Goal: Task Accomplishment & Management: Manage account settings

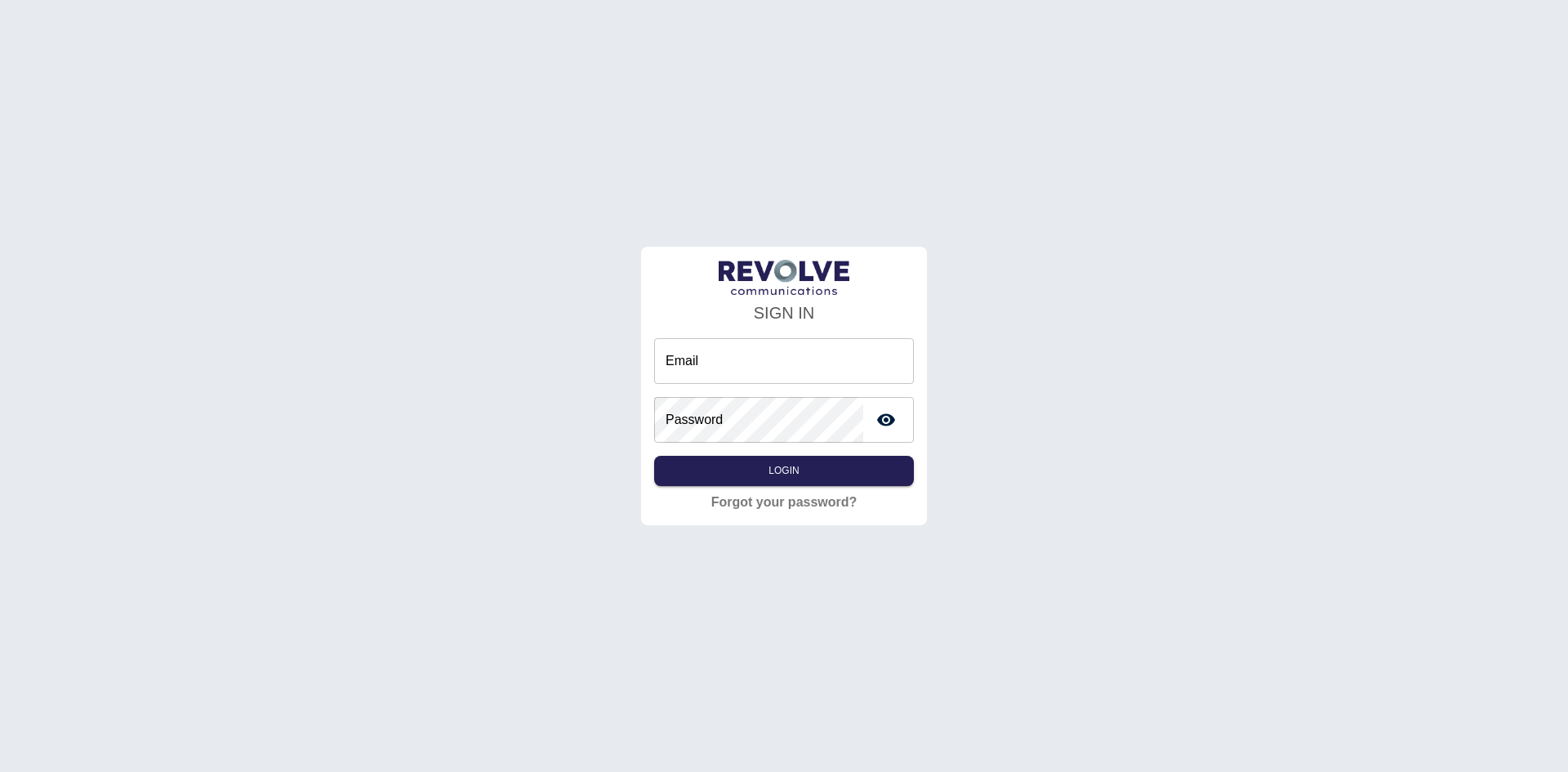
click at [763, 358] on input "Email" at bounding box center [784, 360] width 260 height 46
type input "**********"
click at [704, 476] on button "Login" at bounding box center [784, 470] width 260 height 30
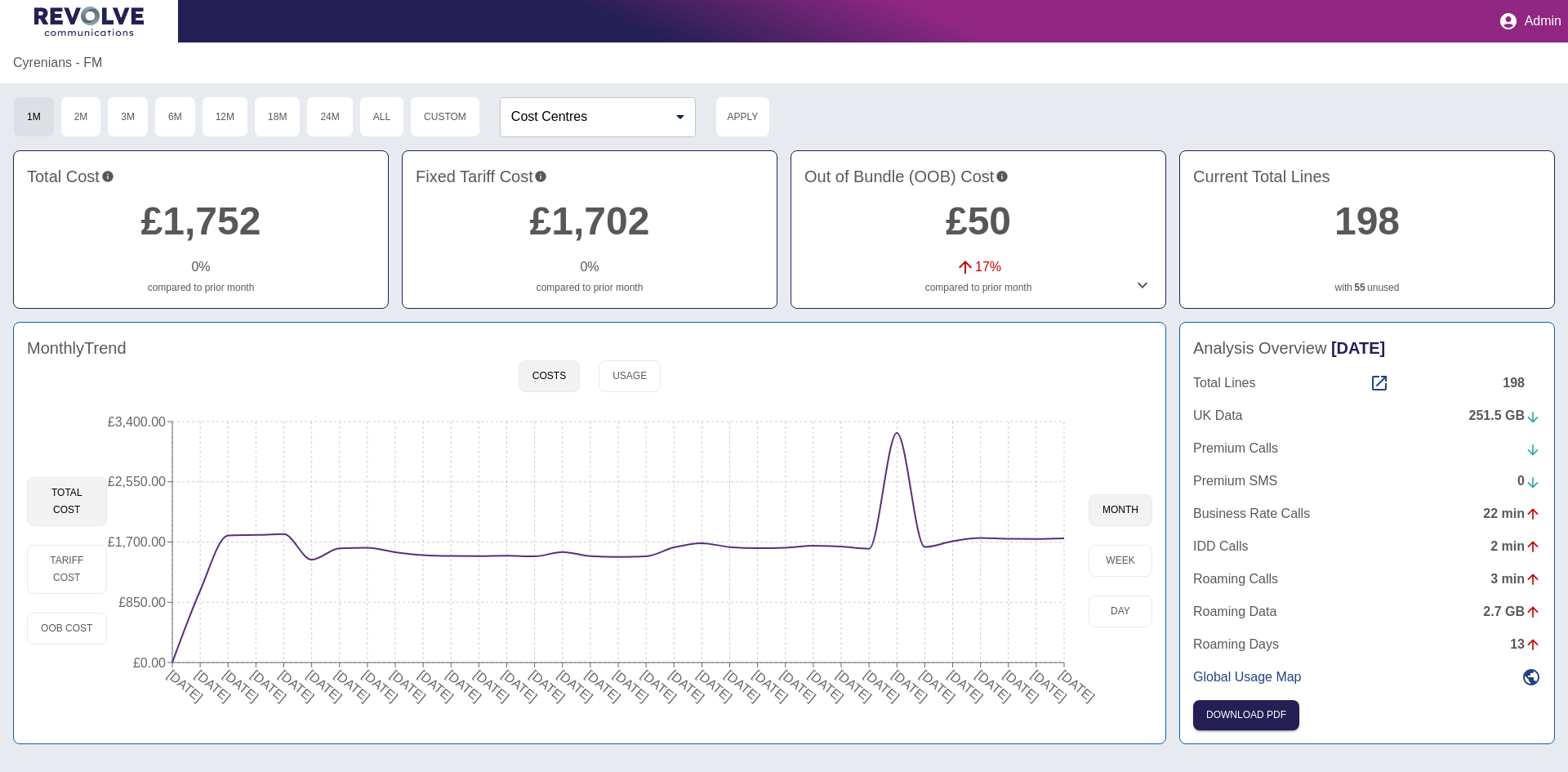
click at [930, 76] on div "Cyrenians - FM" at bounding box center [784, 63] width 1568 height 41
click at [983, 230] on link "£50" at bounding box center [978, 221] width 65 height 43
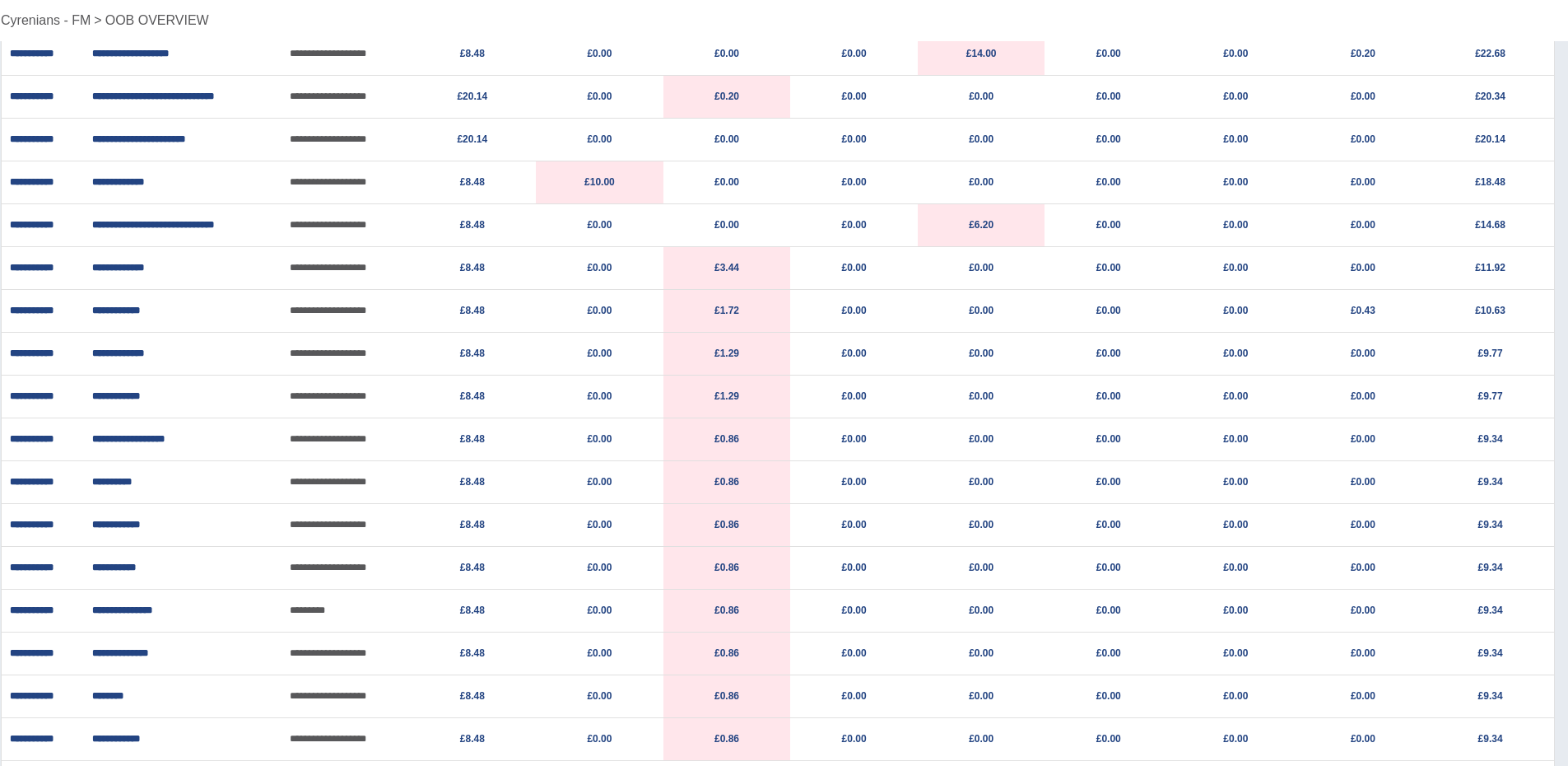
scroll to position [0, 12]
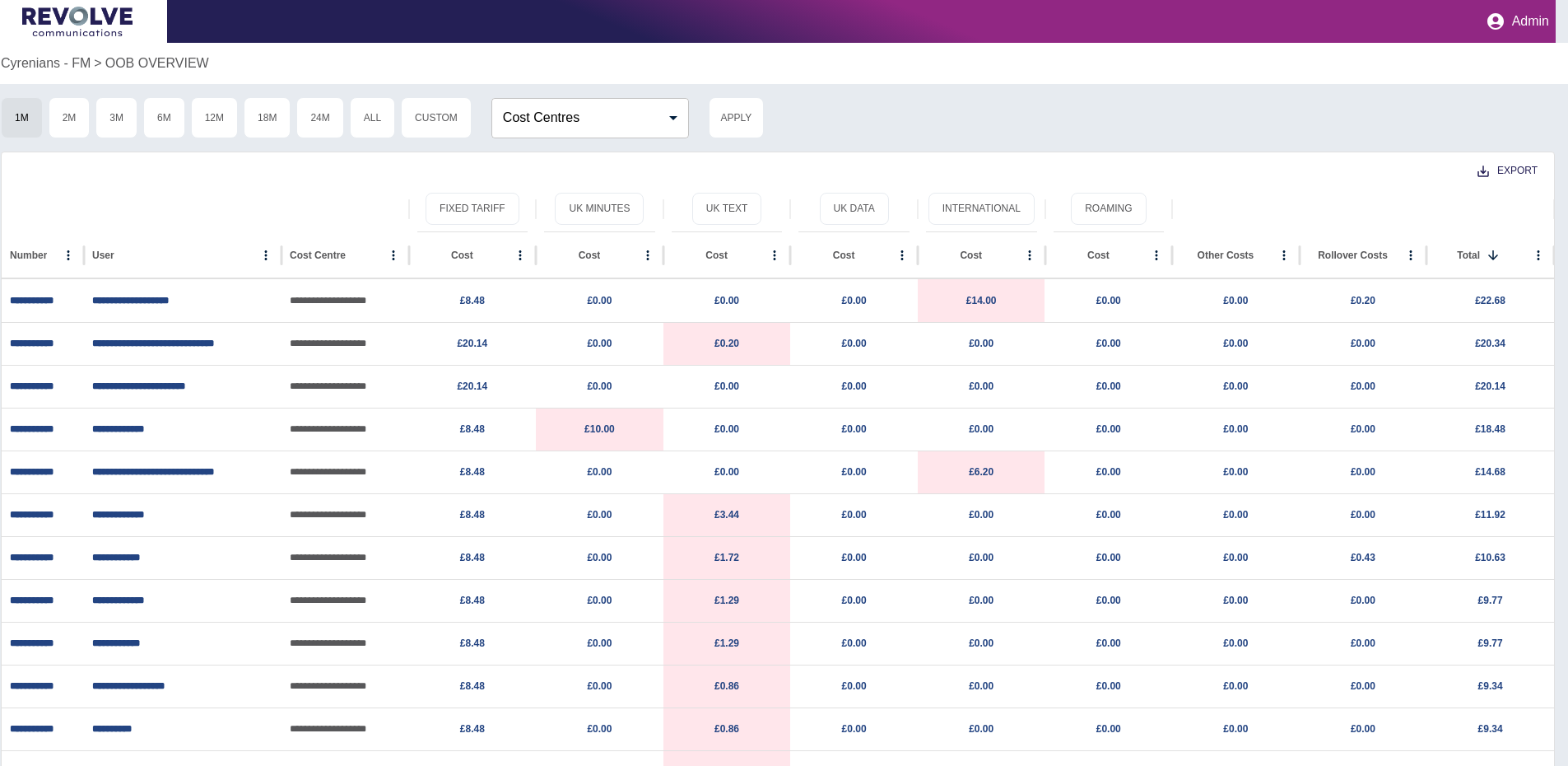
click at [71, 36] on img at bounding box center [77, 22] width 110 height 29
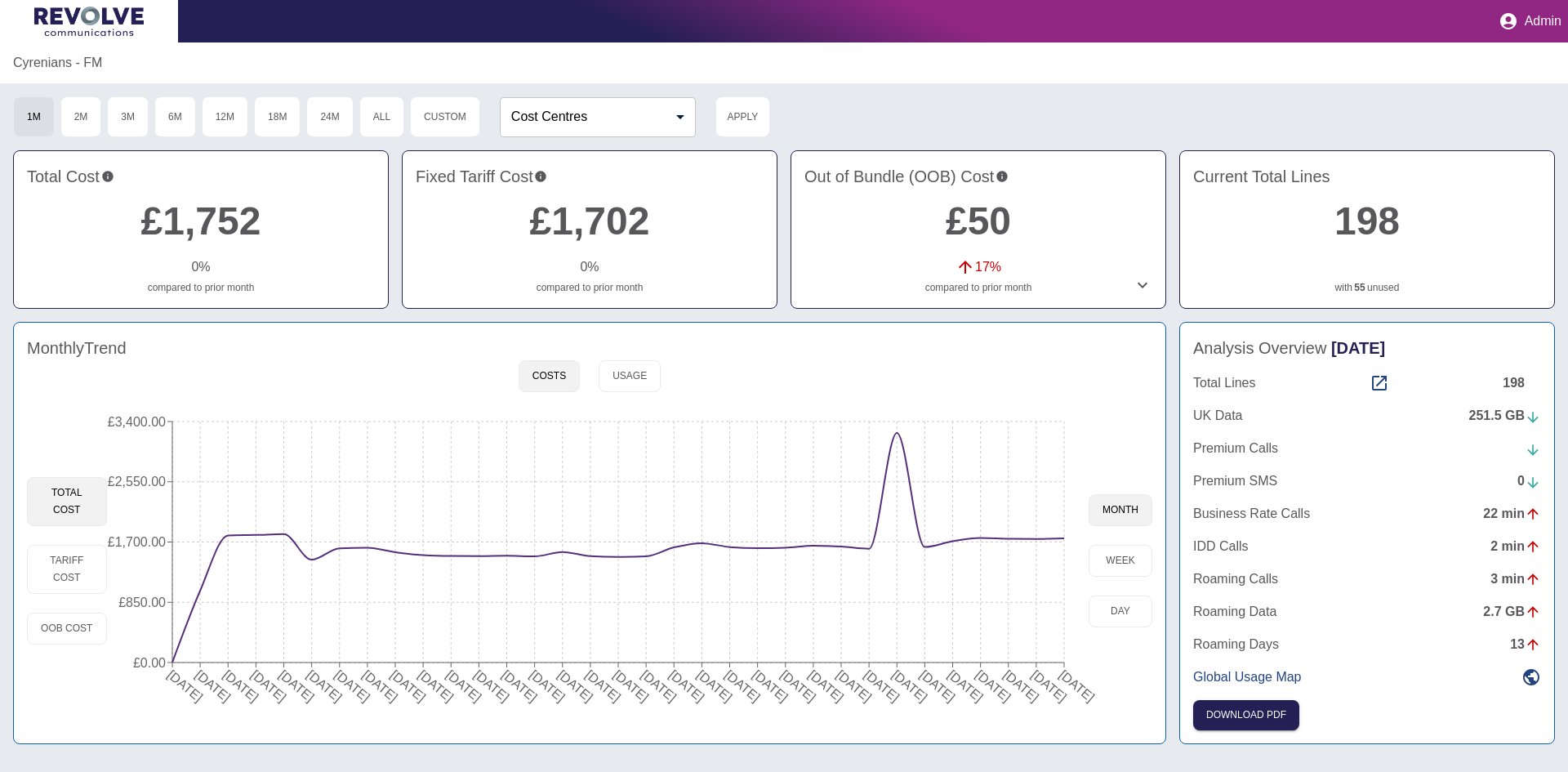
click at [1510, 25] on icon "button" at bounding box center [1509, 21] width 20 height 20
click at [1500, 69] on link "Sign out" at bounding box center [1508, 64] width 94 height 29
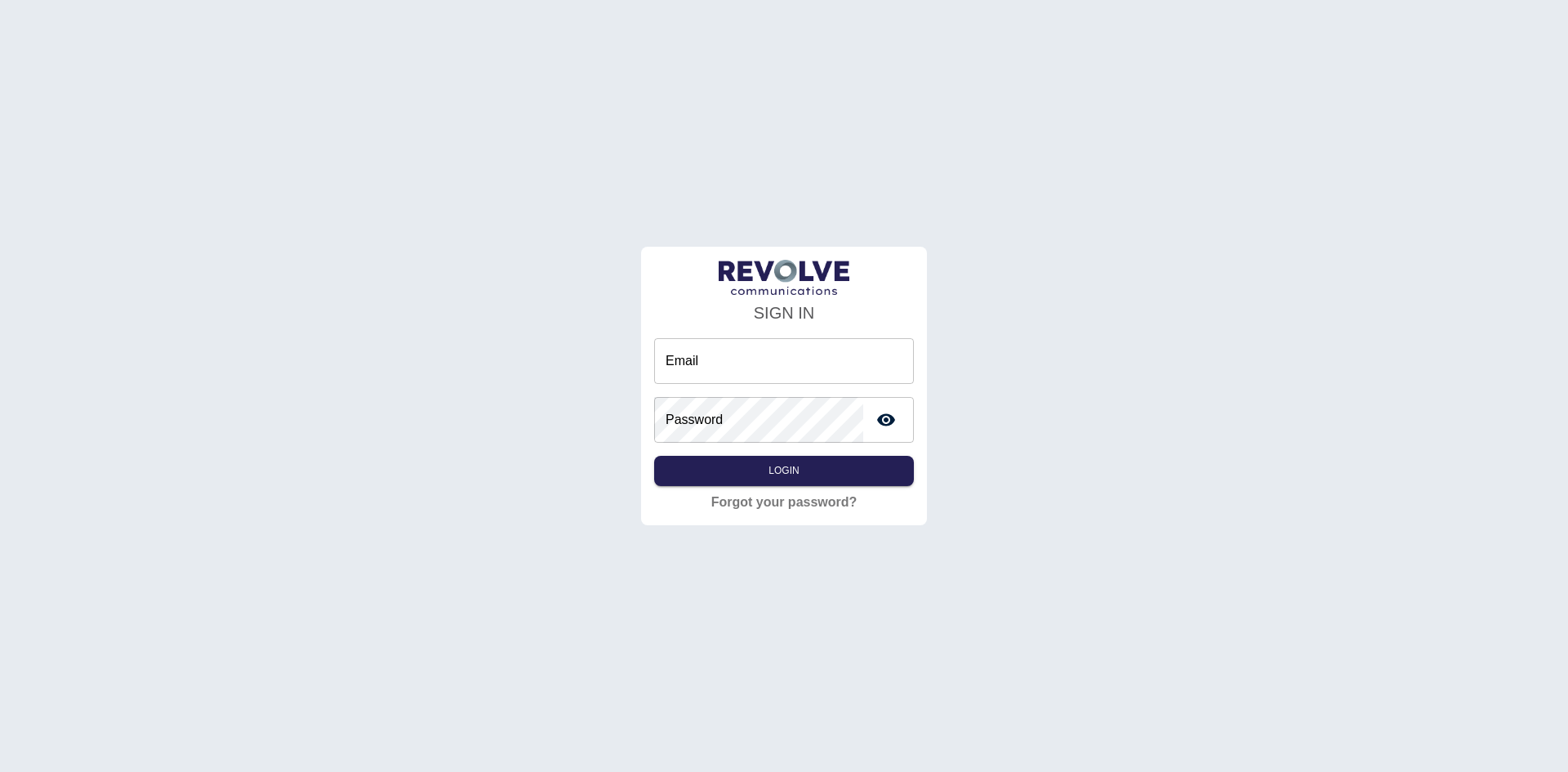
click at [170, 211] on div "SIGN IN Email Email Password Password Login Forgot your password?" at bounding box center [784, 386] width 1568 height 772
